Goal: Task Accomplishment & Management: Complete application form

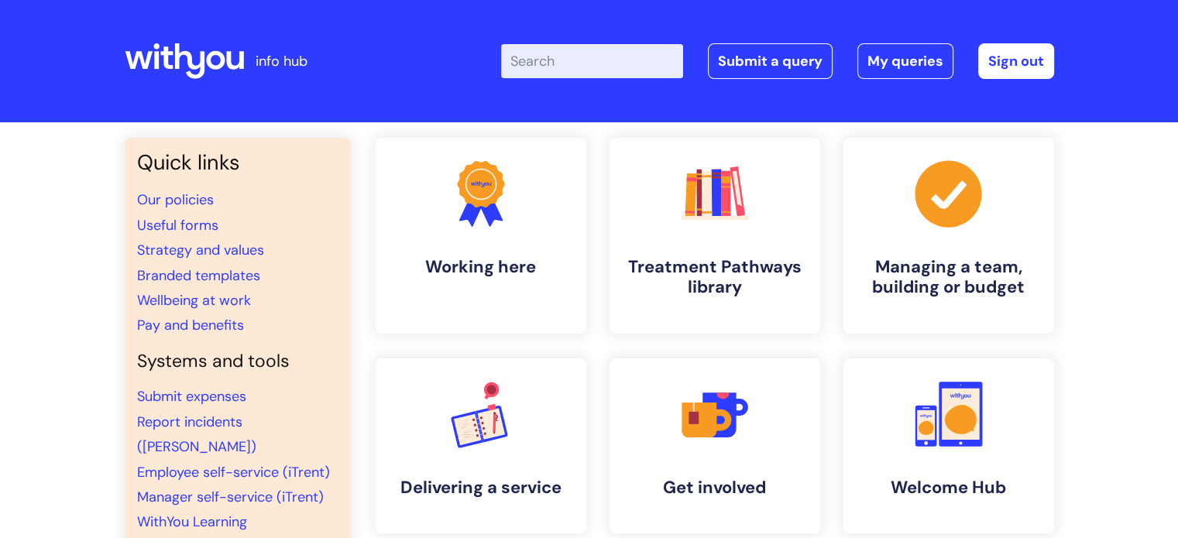
click at [569, 64] on input "Enter your search term here..." at bounding box center [592, 61] width 182 height 34
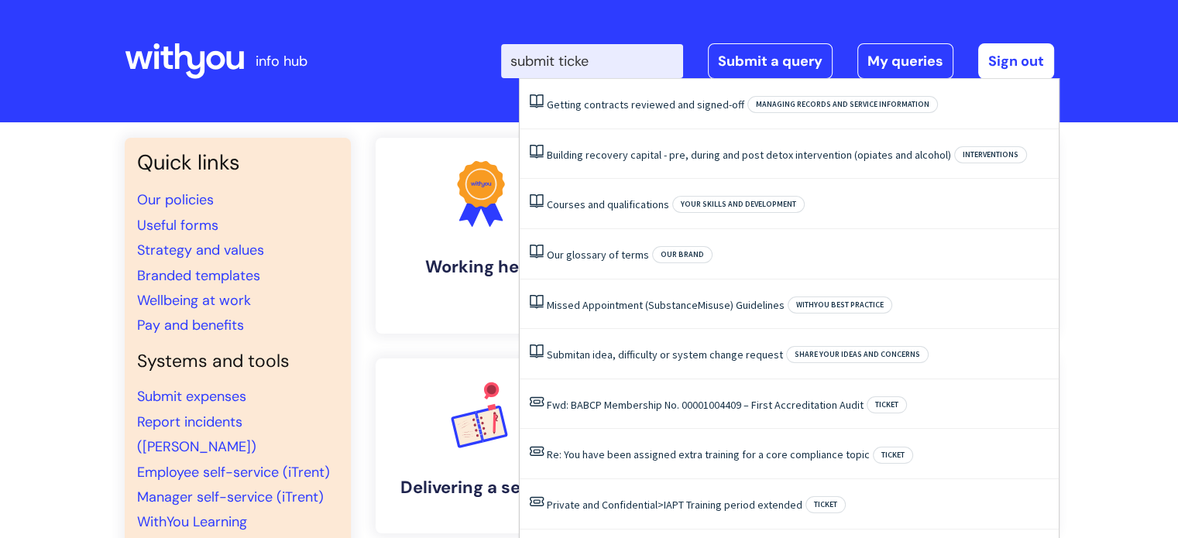
type input "submit ticket"
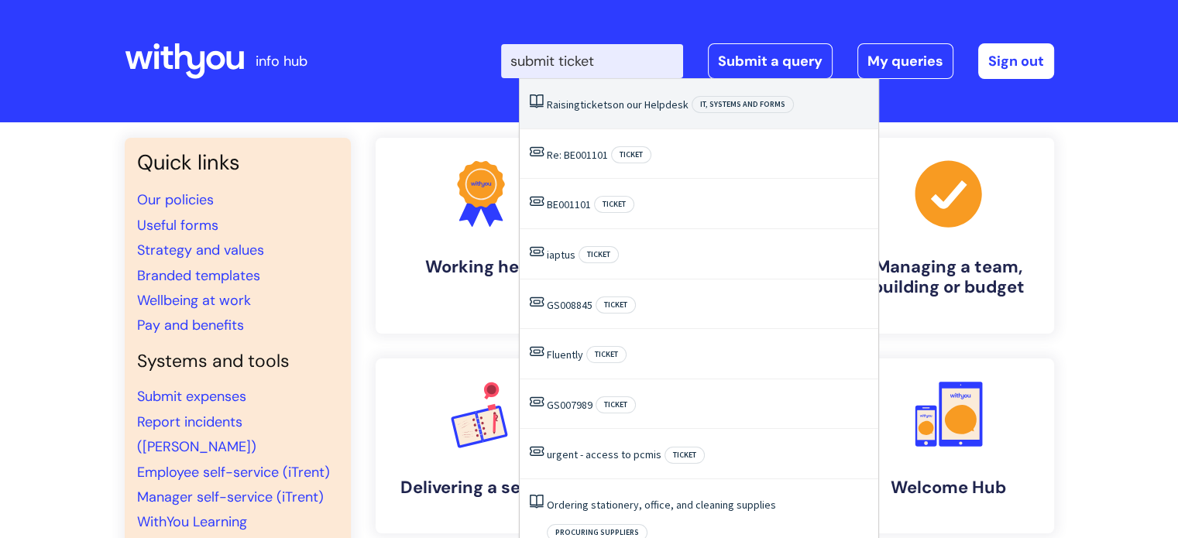
click at [637, 116] on li "Raising tickets on our Helpdesk IT, systems and forms" at bounding box center [699, 104] width 359 height 50
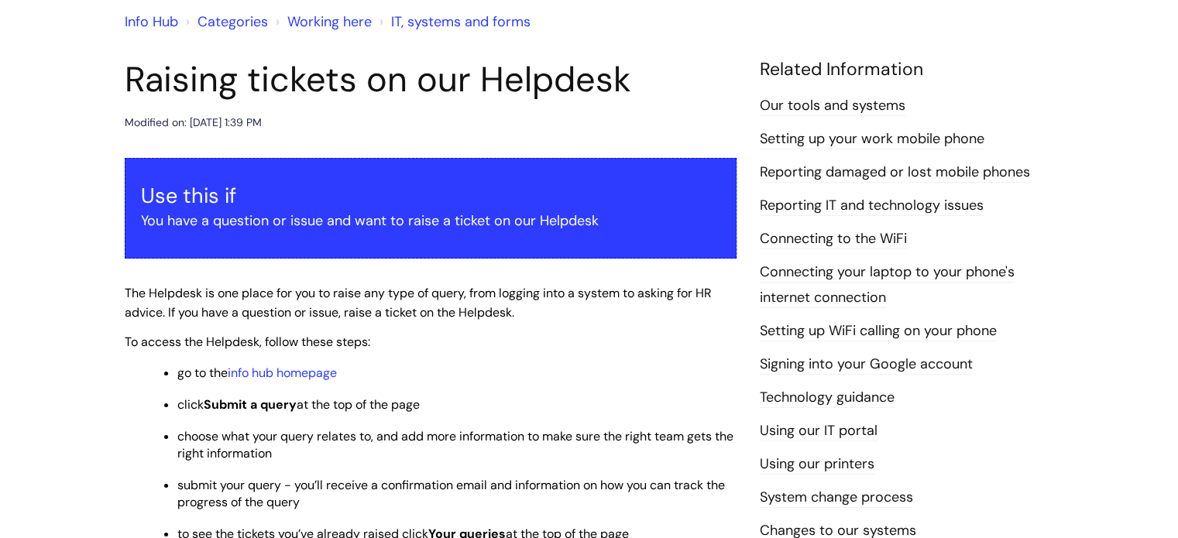
scroll to position [136, 0]
click at [315, 369] on link "info hub homepage" at bounding box center [282, 372] width 109 height 16
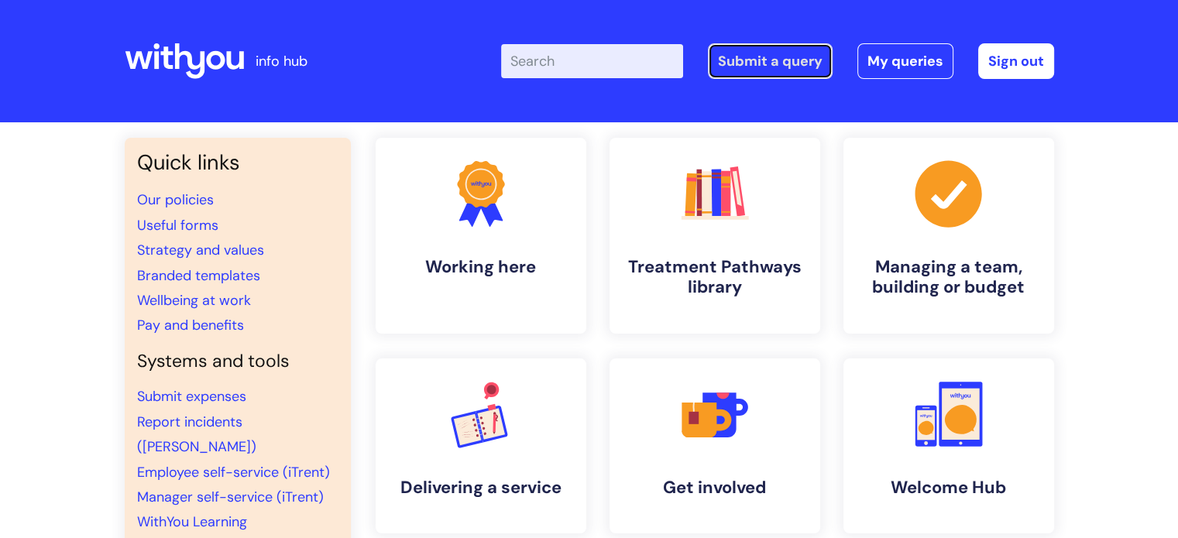
click at [780, 66] on link "Submit a query" at bounding box center [770, 61] width 125 height 36
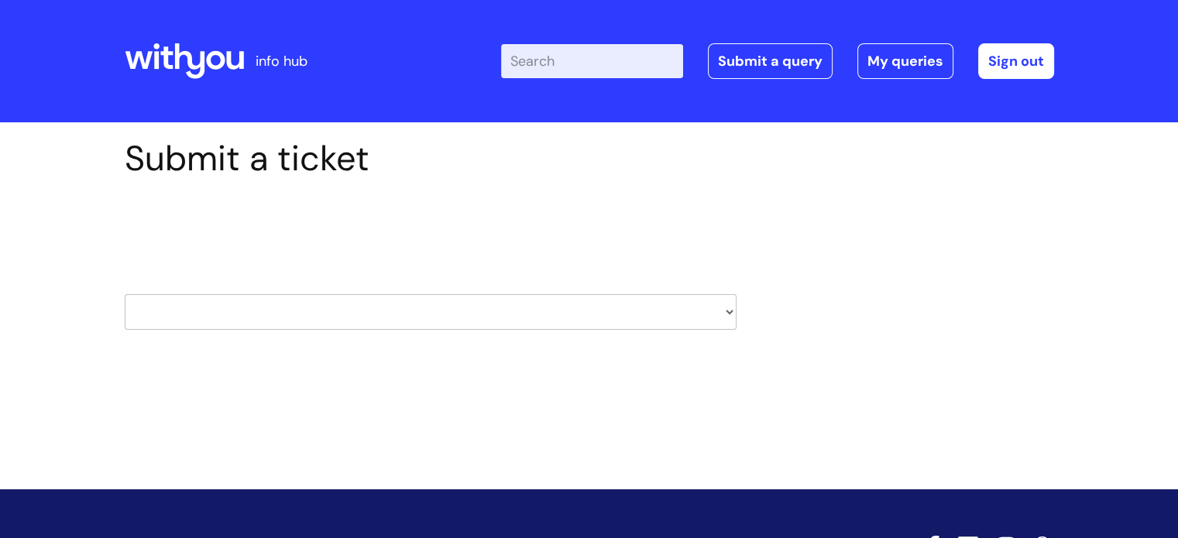
click at [521, 309] on select "HR / People IT and Support Clinical Drug Alerts Finance Accounts Data Support T…" at bounding box center [431, 312] width 612 height 36
select select "it_and_support"
click at [125, 294] on select "HR / People IT and Support Clinical Drug Alerts Finance Accounts Data Support T…" at bounding box center [431, 312] width 612 height 36
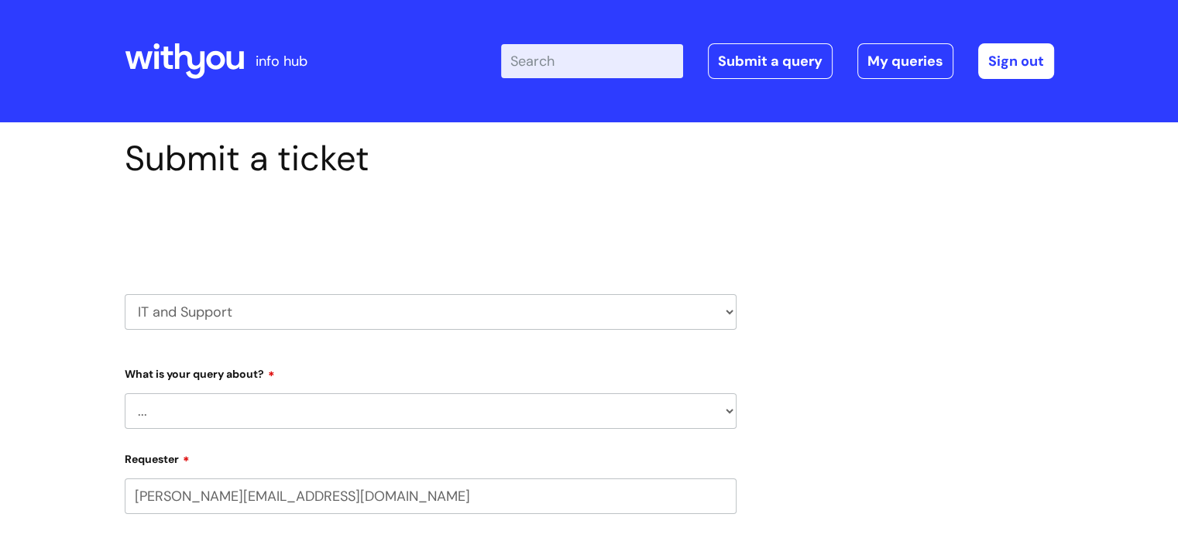
select select "80004286533"
click at [413, 402] on select "... Mobile Phone Reset & MFA Accounts, Starters and Leavers IT Hardware issue I…" at bounding box center [431, 412] width 612 height 36
select select "Something Else"
click at [125, 394] on select "... Mobile Phone Reset & MFA Accounts, Starters and Leavers IT Hardware issue I…" at bounding box center [431, 412] width 612 height 36
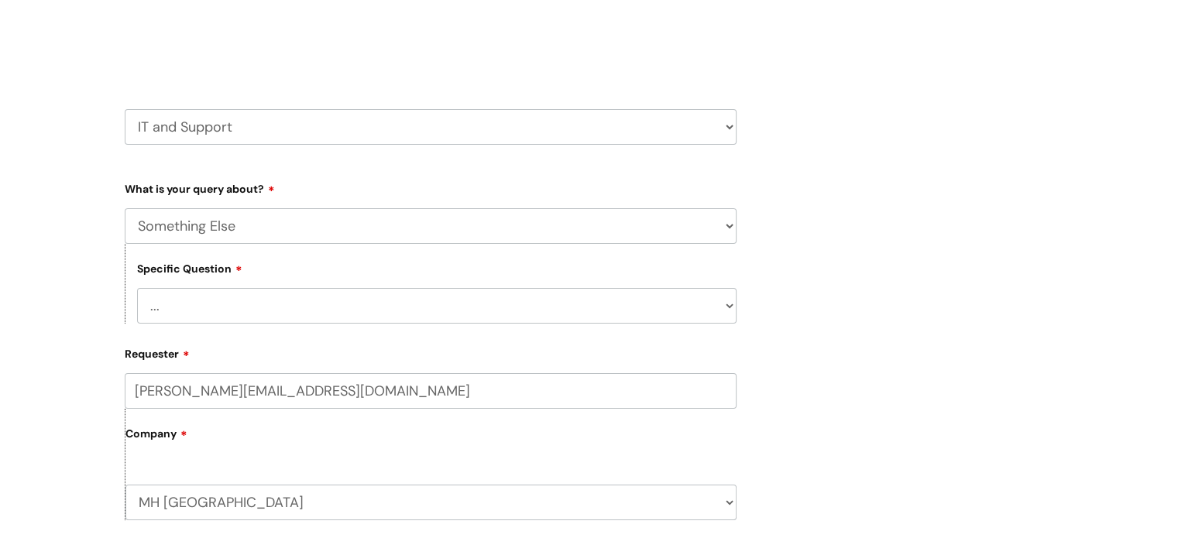
scroll to position [229, 0]
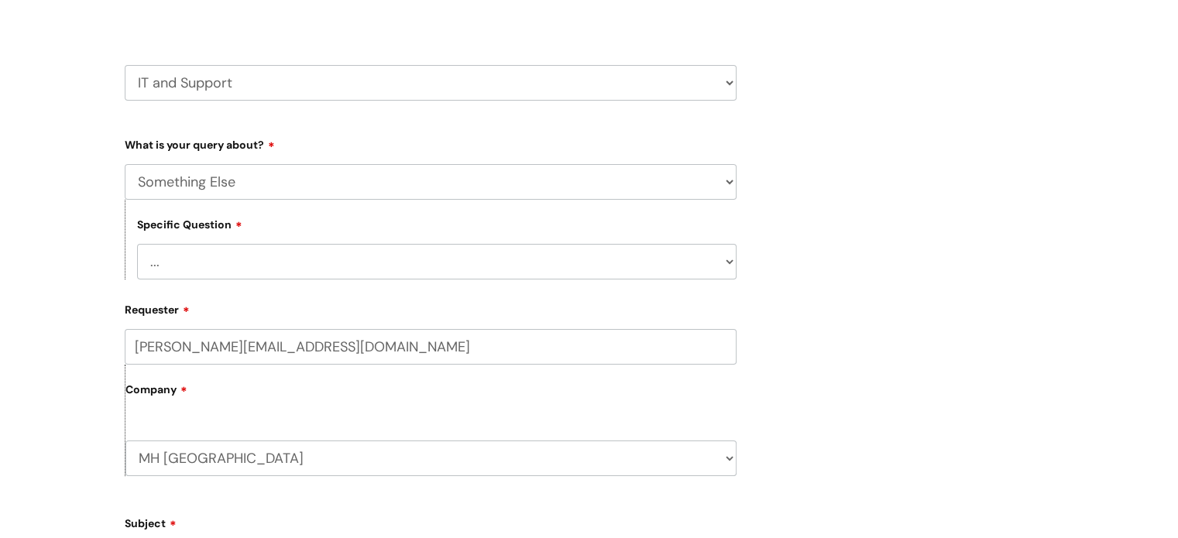
click at [384, 260] on select "... My problem is not listed" at bounding box center [437, 262] width 600 height 36
select select "My problem is not listed"
click at [137, 244] on select "... My problem is not listed" at bounding box center [437, 262] width 600 height 36
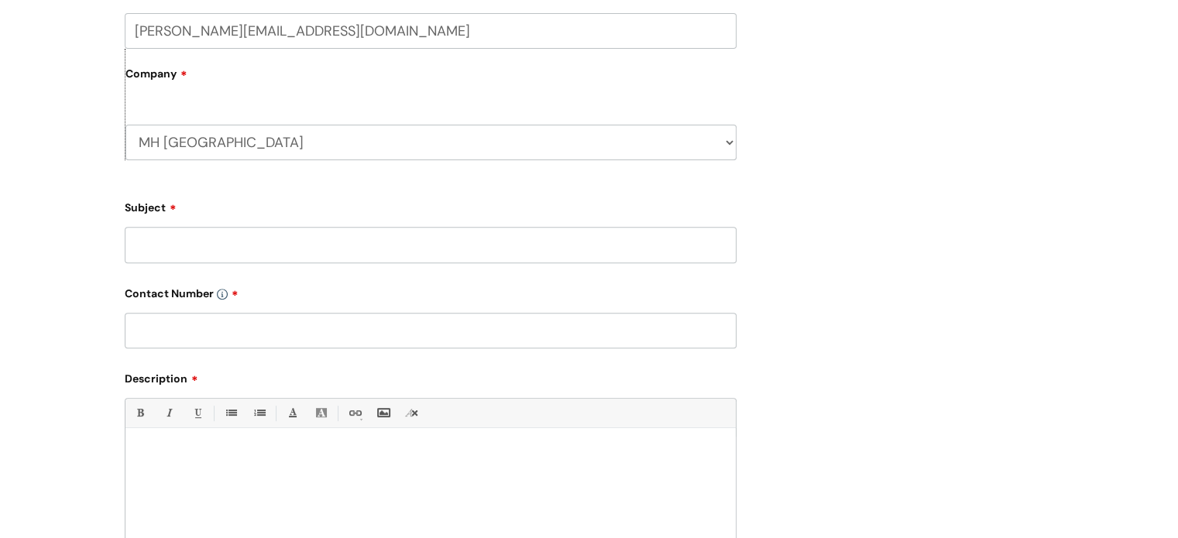
scroll to position [545, 0]
click at [307, 249] on input "Subject" at bounding box center [431, 245] width 612 height 36
type input "Iaptus measures"
click at [246, 343] on input "text" at bounding box center [431, 331] width 612 height 36
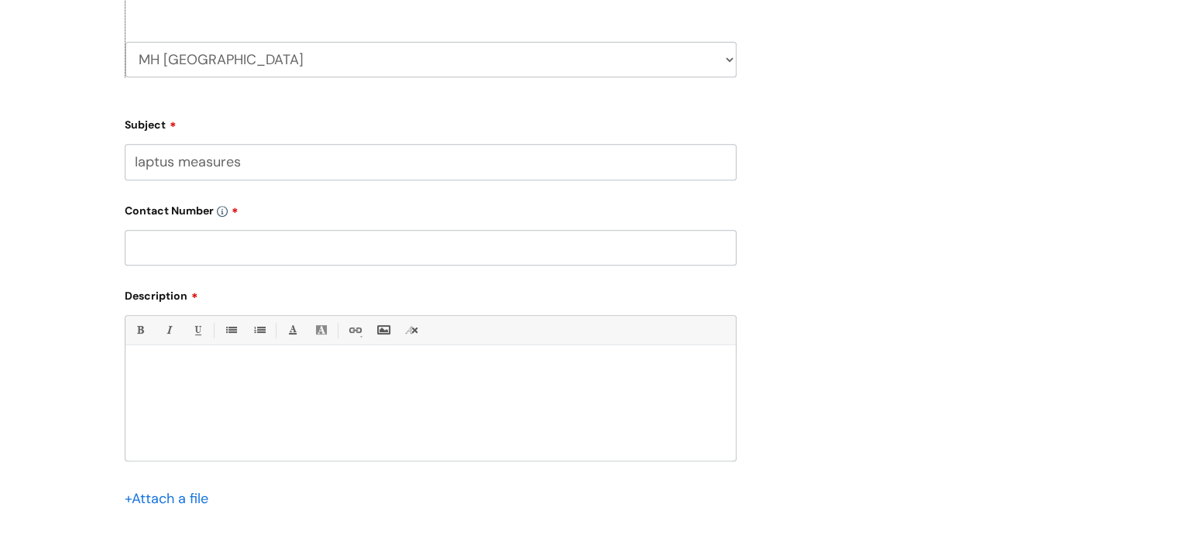
scroll to position [629, 0]
click at [195, 374] on p at bounding box center [430, 372] width 587 height 14
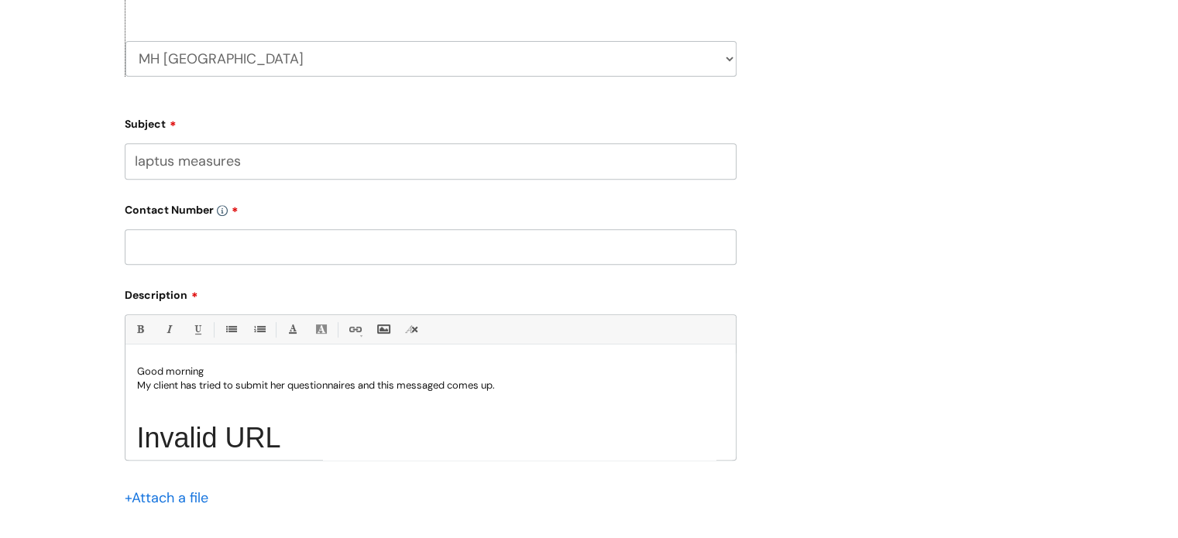
click at [449, 381] on p "My client has tried to submit her questionnaires and this messaged comes up." at bounding box center [430, 386] width 587 height 14
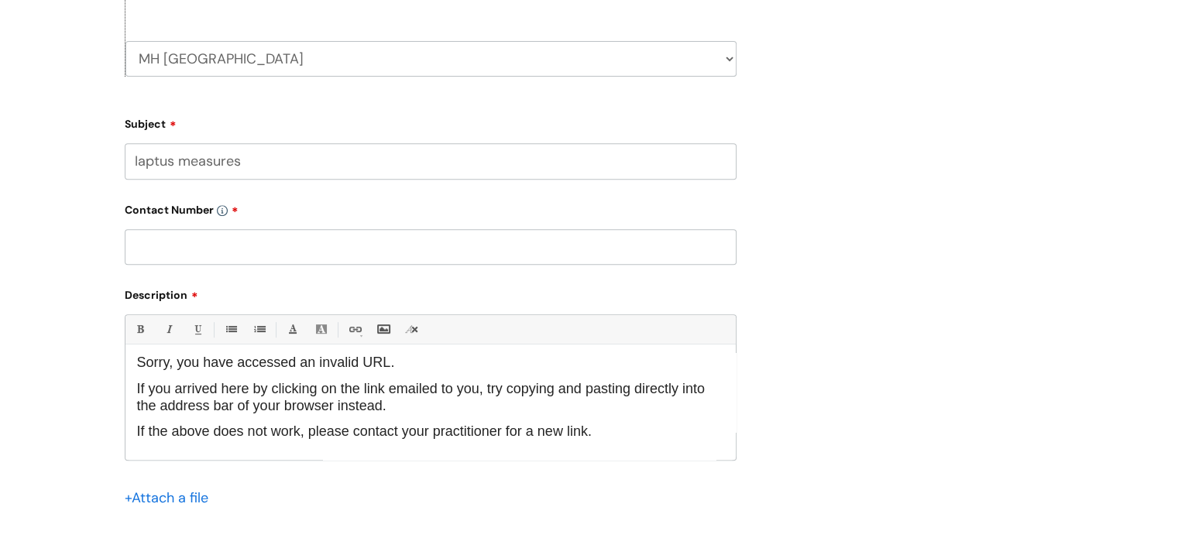
scroll to position [0, 0]
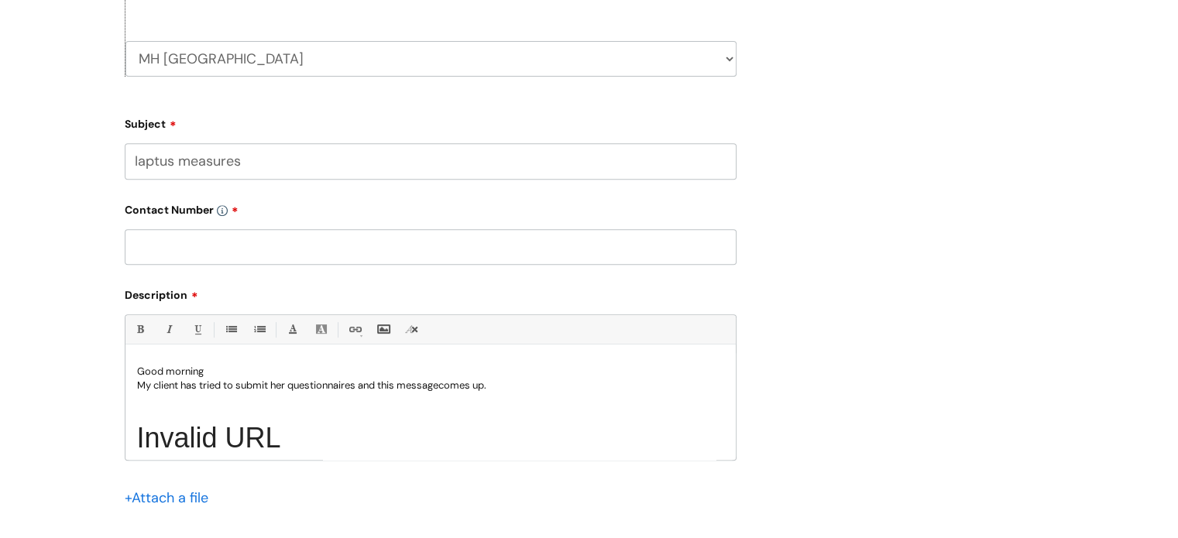
click at [180, 390] on p "My client has tried to submit her questionnaires and this message comes up." at bounding box center [430, 386] width 587 height 14
click at [277, 405] on p at bounding box center [430, 400] width 587 height 14
click at [178, 382] on p "My client 257058 has tried to submit her questionnaires and this message comes …" at bounding box center [430, 386] width 587 height 14
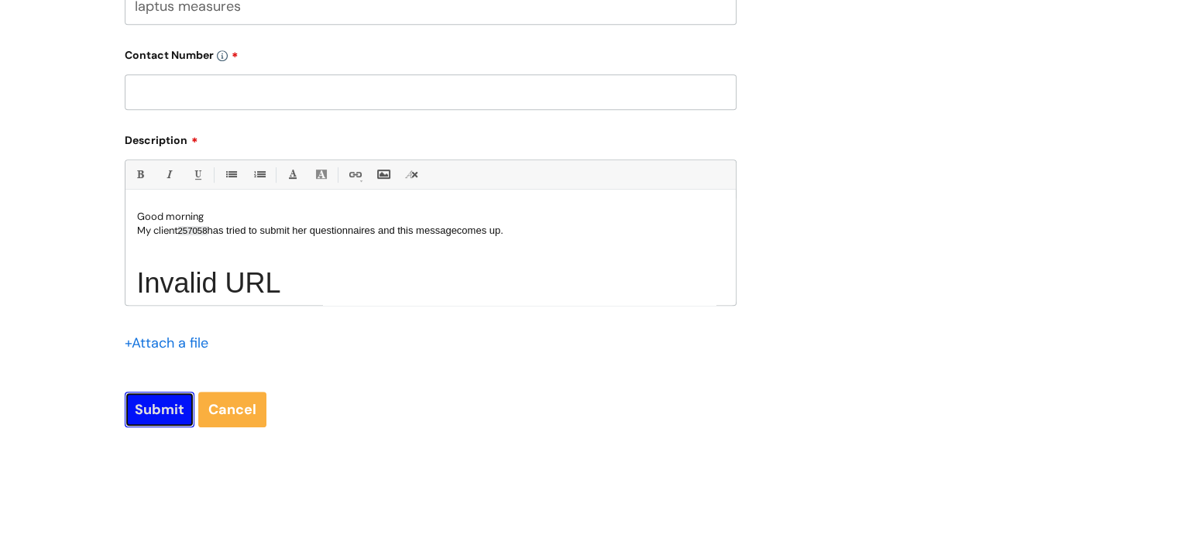
click at [163, 406] on input "Submit" at bounding box center [160, 410] width 70 height 36
